Goal: Task Accomplishment & Management: Complete application form

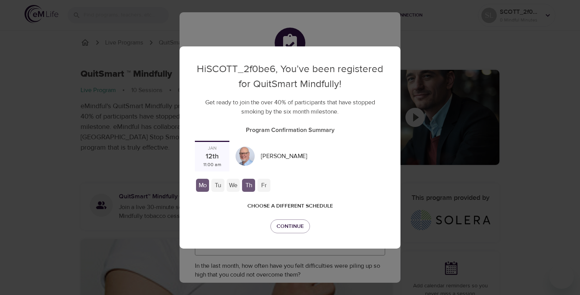
checkbox input "true"
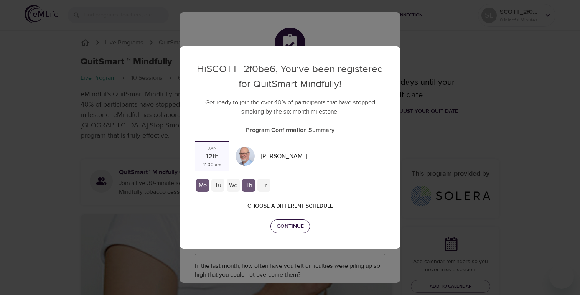
click at [289, 222] on span "Continue" at bounding box center [290, 227] width 27 height 10
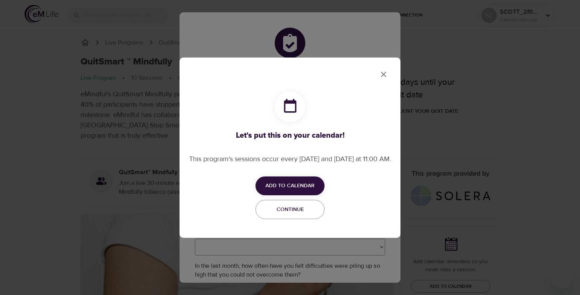
click at [387, 75] on icon "close" at bounding box center [383, 74] width 9 height 9
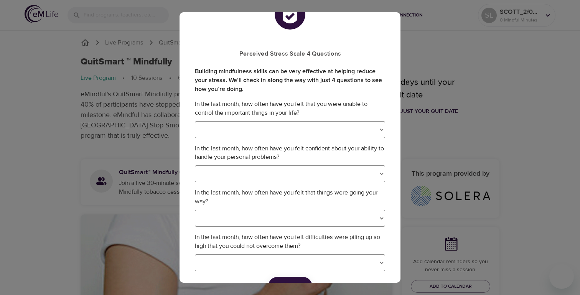
scroll to position [30, 0]
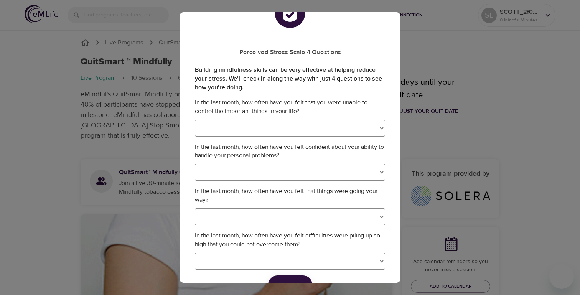
select select "3"
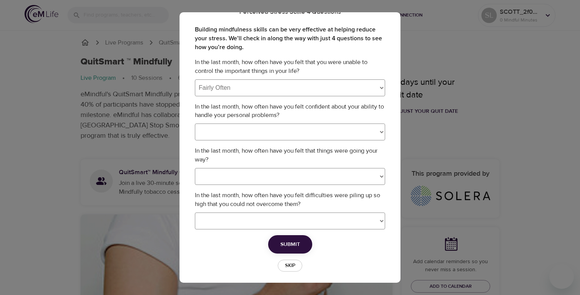
scroll to position [70, 0]
select select "1"
select select "3"
click at [292, 243] on span "Submit" at bounding box center [290, 245] width 20 height 10
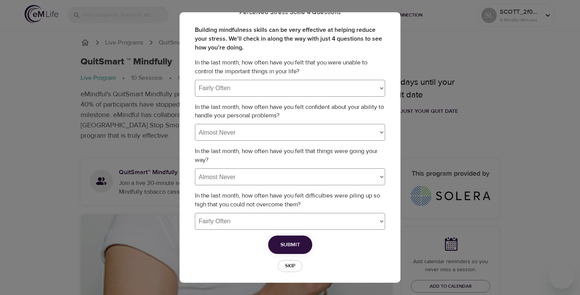
select select
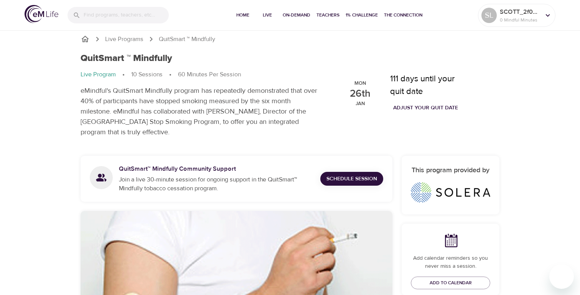
scroll to position [4, 0]
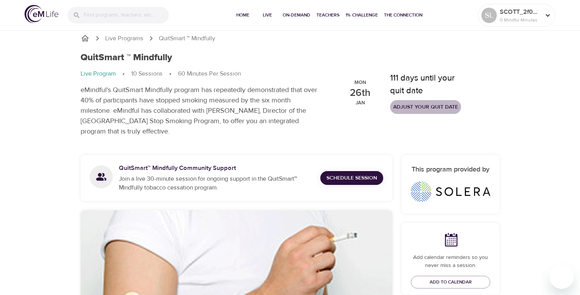
click at [401, 101] on button "Adjust your quit date" at bounding box center [425, 107] width 71 height 14
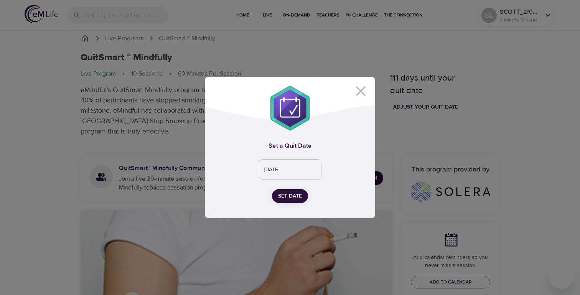
click at [297, 197] on span "Set Date" at bounding box center [290, 196] width 24 height 10
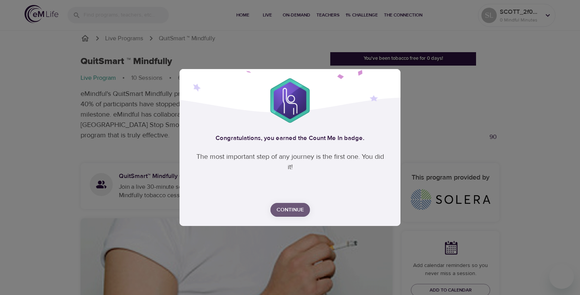
click at [300, 214] on button "Continue" at bounding box center [290, 210] width 40 height 14
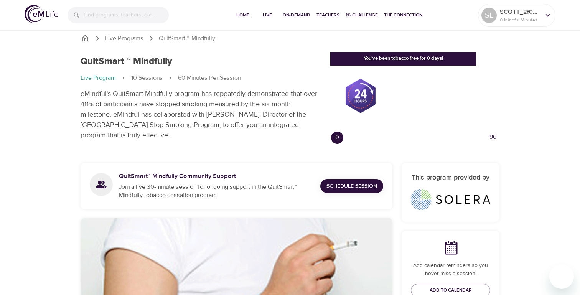
click at [385, 57] on div "You've been tobacco free for 0 days!" at bounding box center [403, 58] width 146 height 13
click at [350, 96] on div at bounding box center [360, 96] width 42 height 42
click at [364, 98] on div at bounding box center [360, 96] width 42 height 42
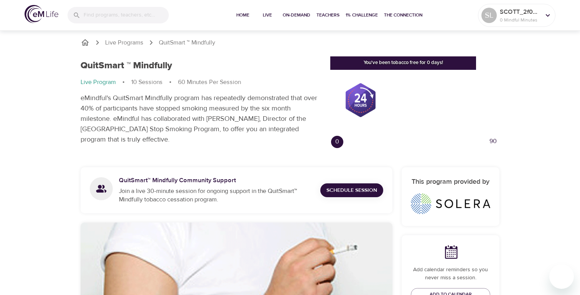
scroll to position [0, 0]
